Goal: Communication & Community: Connect with others

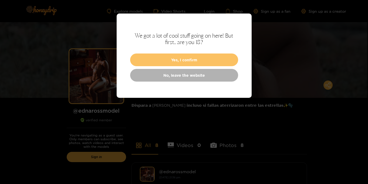
click at [178, 61] on button "Yes, I confirm" at bounding box center [184, 60] width 108 height 13
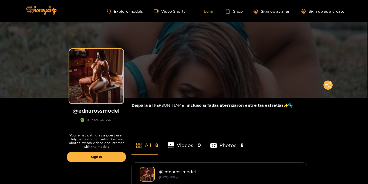
click at [210, 12] on link "Login" at bounding box center [206, 11] width 18 height 5
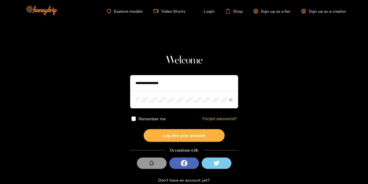
type input "**********"
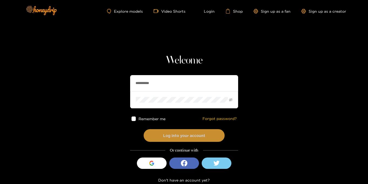
click at [197, 136] on button "Log into your account" at bounding box center [184, 135] width 81 height 13
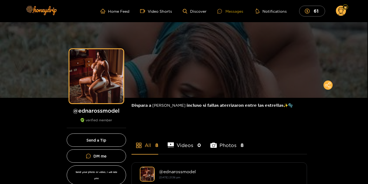
click at [233, 11] on div "Messages" at bounding box center [231, 11] width 26 height 6
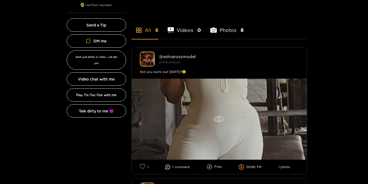
scroll to position [114, 0]
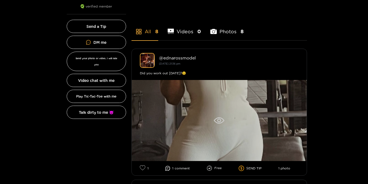
click at [204, 118] on div at bounding box center [219, 120] width 175 height 81
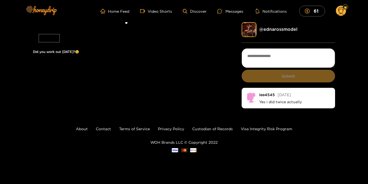
scroll to position [1, 0]
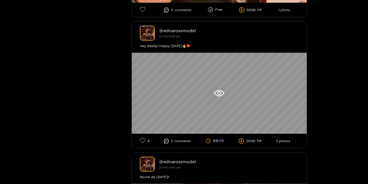
scroll to position [403, 0]
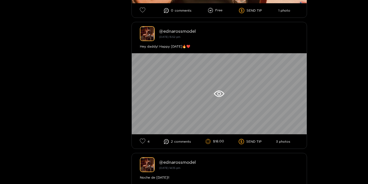
click at [234, 37] on div "@ ednarossmodel July 03, 15:52 pm" at bounding box center [229, 34] width 140 height 10
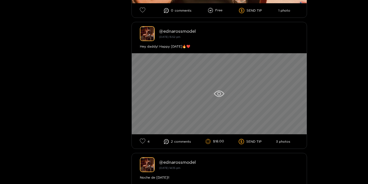
click at [212, 69] on div at bounding box center [219, 93] width 175 height 81
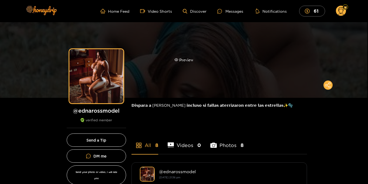
scroll to position [1, 0]
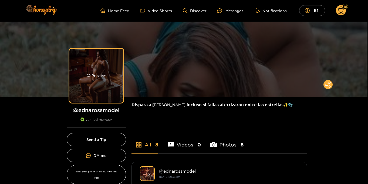
click at [101, 65] on div "Preview" at bounding box center [96, 76] width 54 height 54
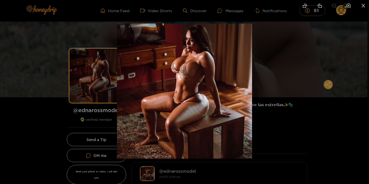
click at [351, 6] on icon "zoom-in" at bounding box center [349, 5] width 5 height 5
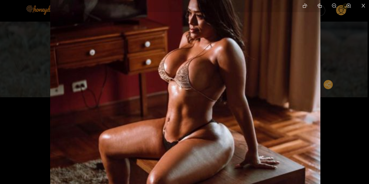
drag, startPoint x: 254, startPoint y: 84, endPoint x: 255, endPoint y: 110, distance: 26.5
click at [255, 110] on img at bounding box center [185, 117] width 270 height 270
click at [363, 6] on icon "close" at bounding box center [363, 5] width 5 height 5
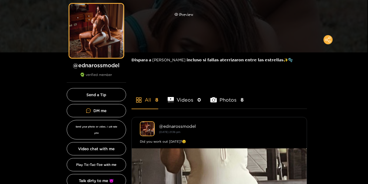
scroll to position [0, 0]
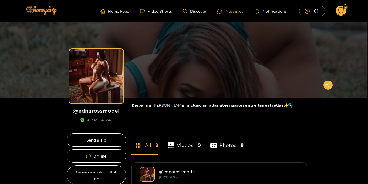
click at [237, 12] on div "Messages" at bounding box center [231, 11] width 26 height 6
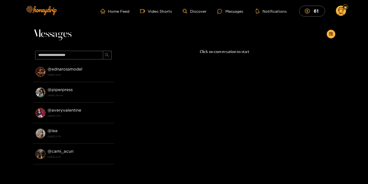
click at [341, 11] on circle at bounding box center [341, 11] width 10 height 10
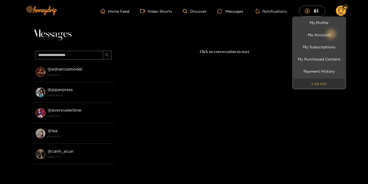
click at [326, 82] on button "Log out" at bounding box center [319, 83] width 51 height 9
